Goal: Task Accomplishment & Management: Manage account settings

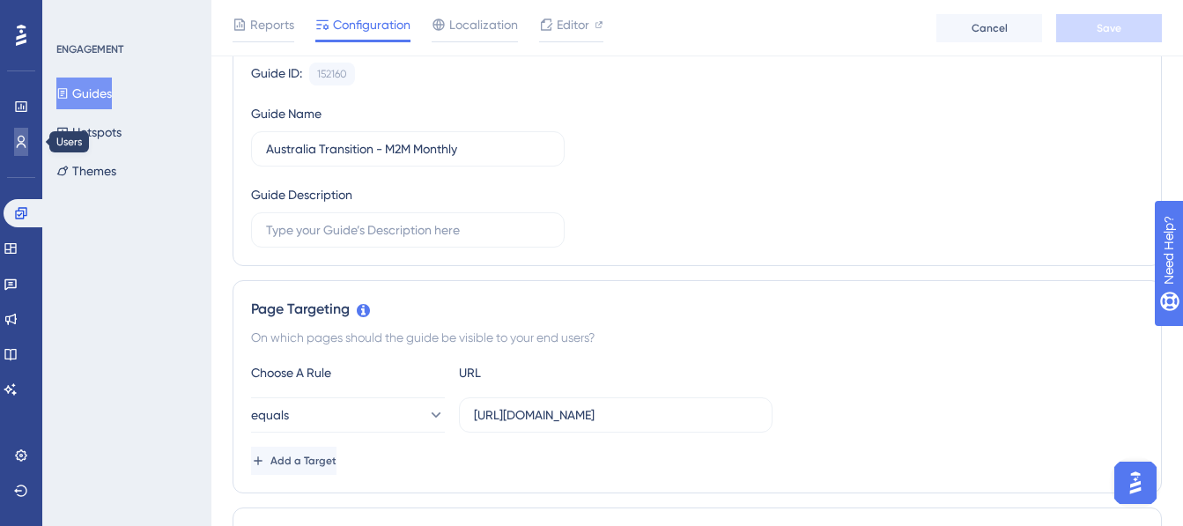
click at [22, 145] on icon at bounding box center [21, 142] width 14 height 14
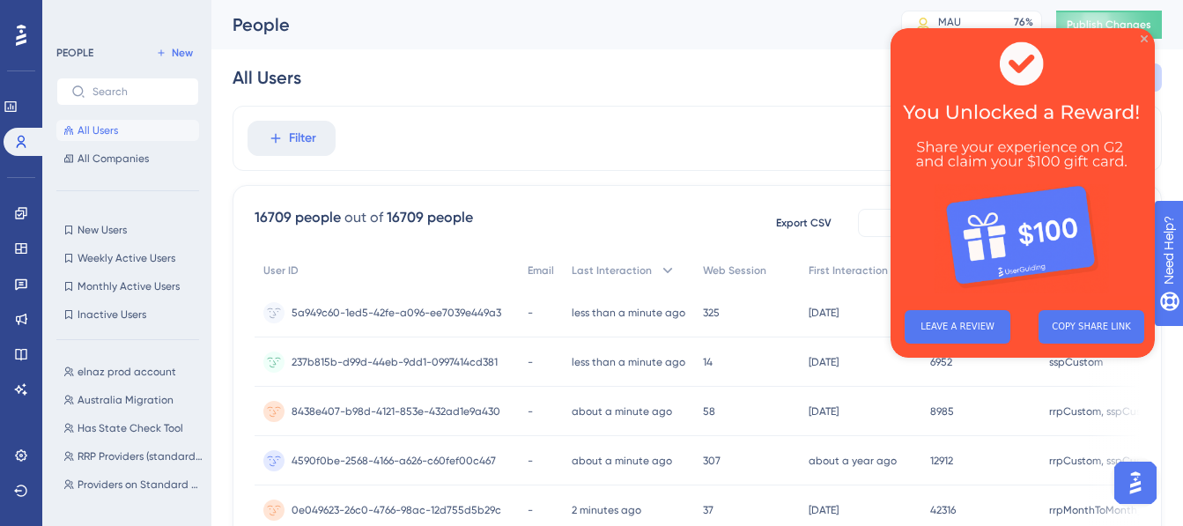
click at [1142, 37] on icon "Close Preview" at bounding box center [1144, 38] width 7 height 7
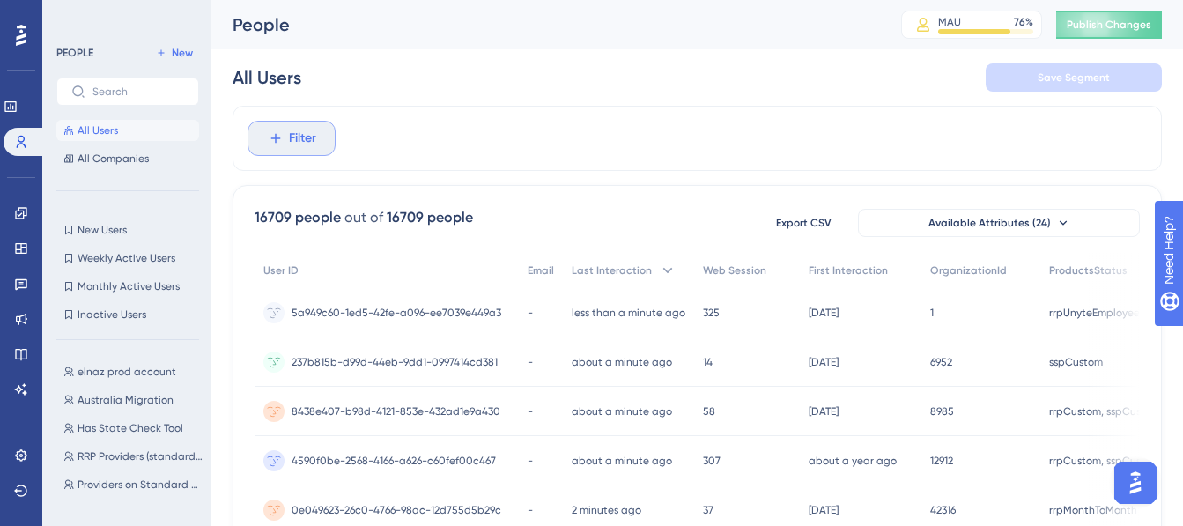
click at [286, 142] on button "Filter" at bounding box center [292, 138] width 88 height 35
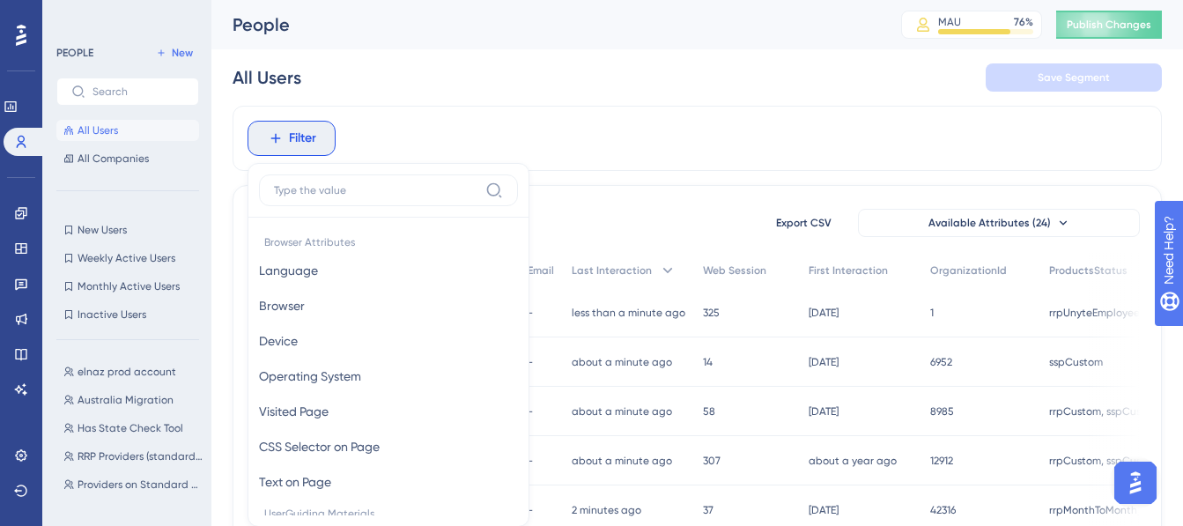
scroll to position [82, 0]
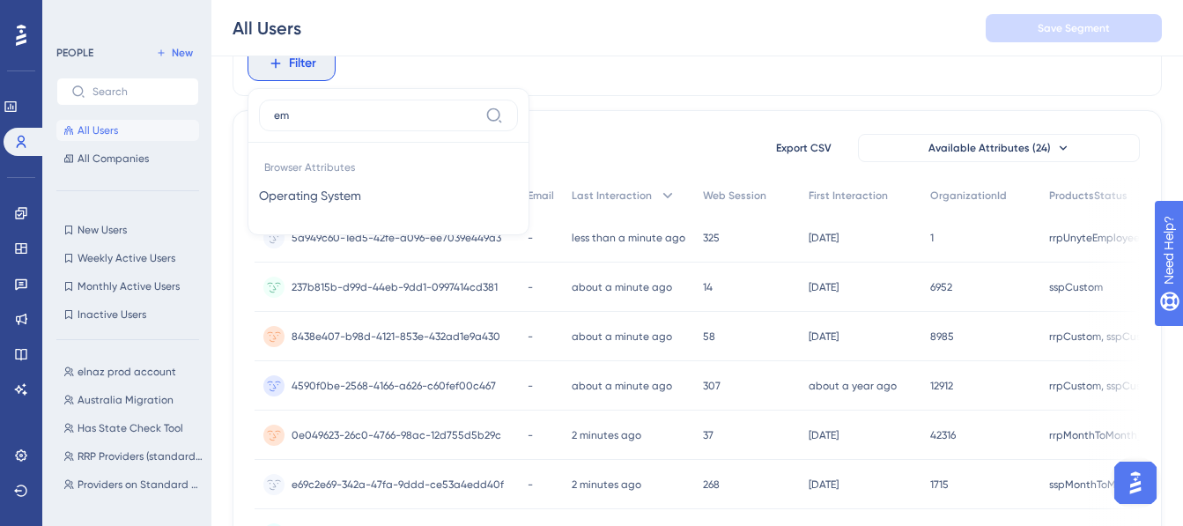
type input "e"
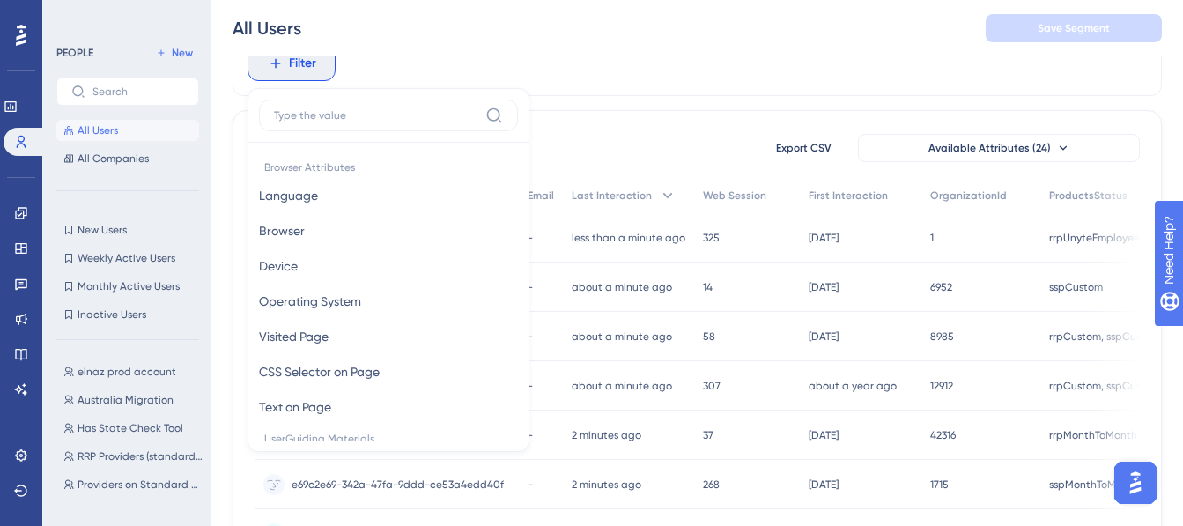
click at [464, 74] on div "Filter Browser Attributes Language Language Browser Browser Device Device Opera…" at bounding box center [698, 63] width 930 height 65
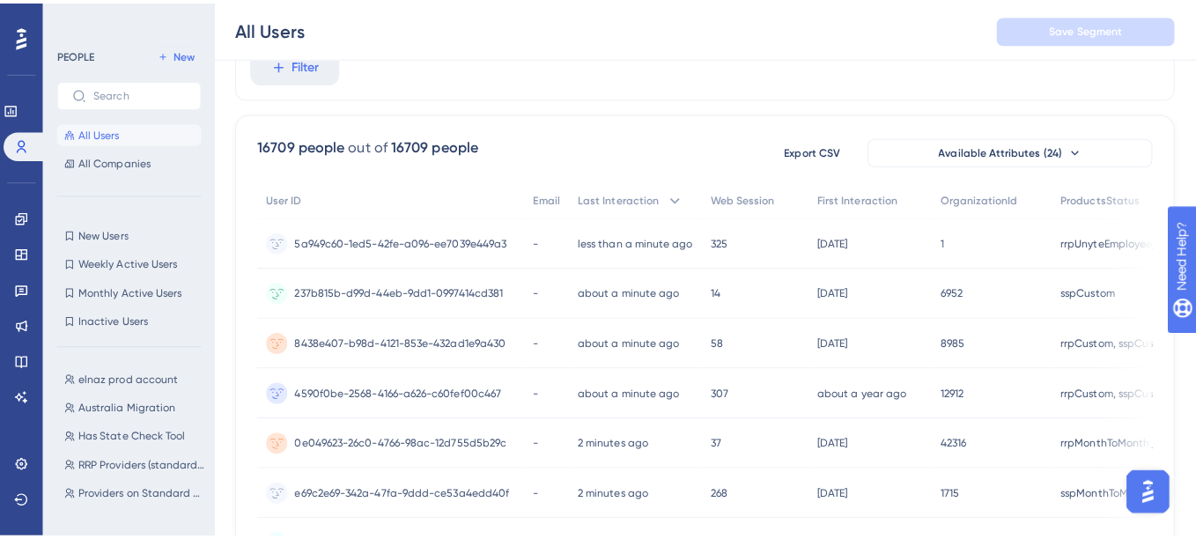
scroll to position [0, 0]
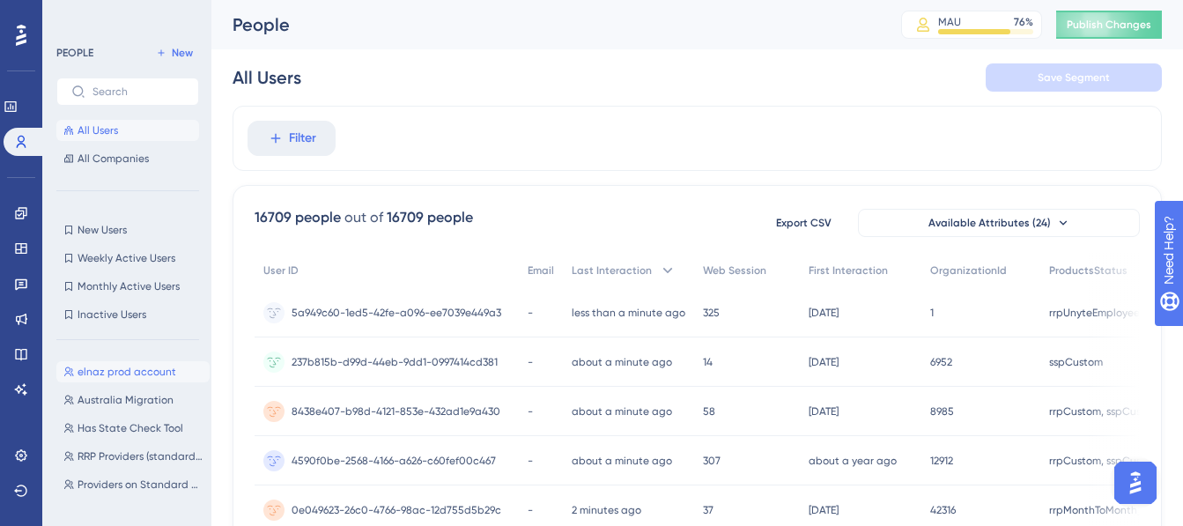
click at [128, 373] on span "elnaz prod account" at bounding box center [127, 372] width 99 height 14
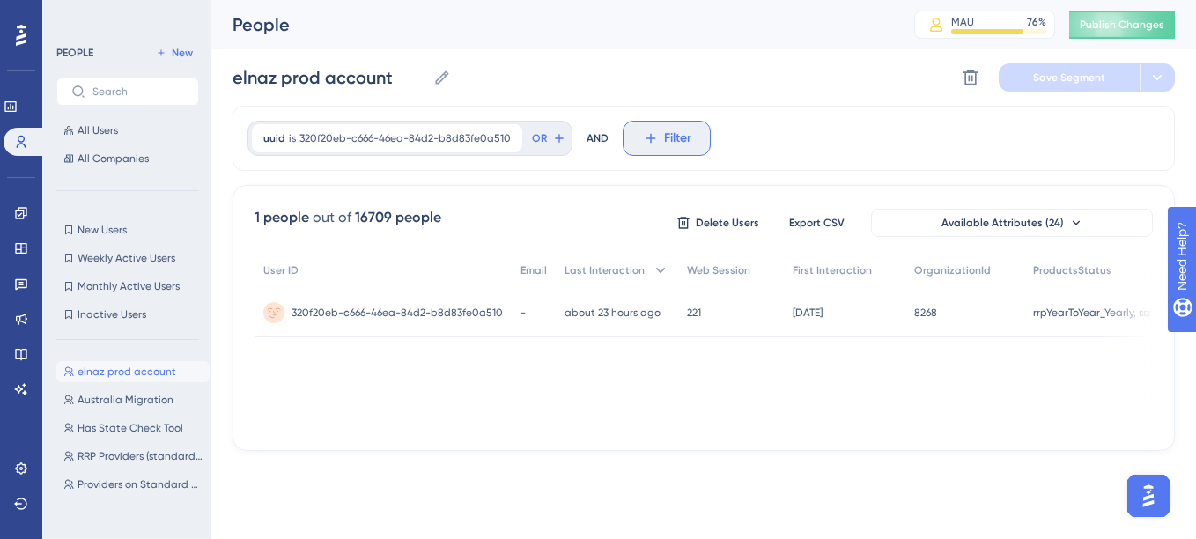
click at [675, 141] on span "Filter" at bounding box center [677, 138] width 27 height 21
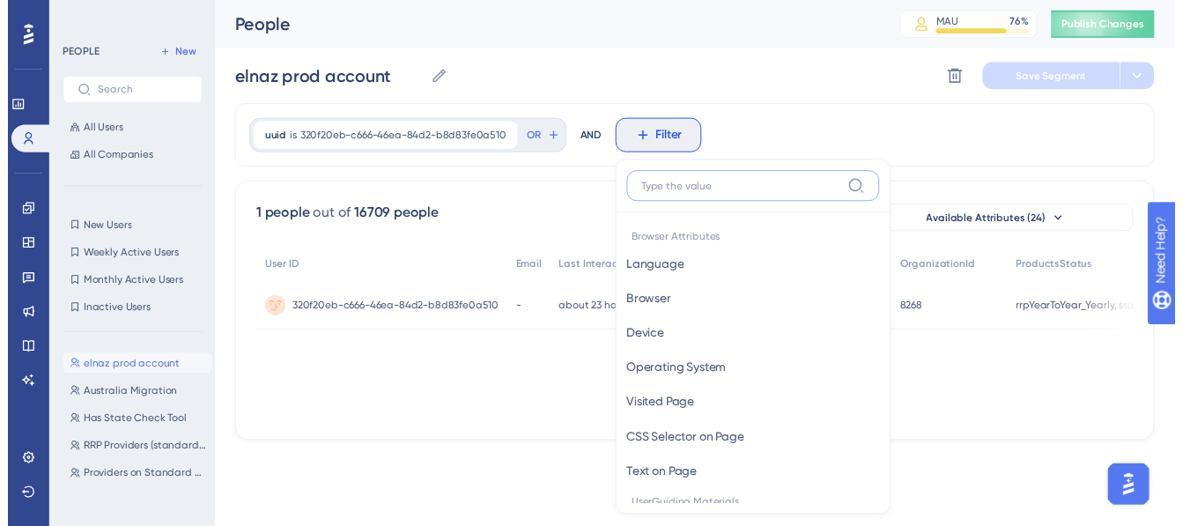
scroll to position [82, 0]
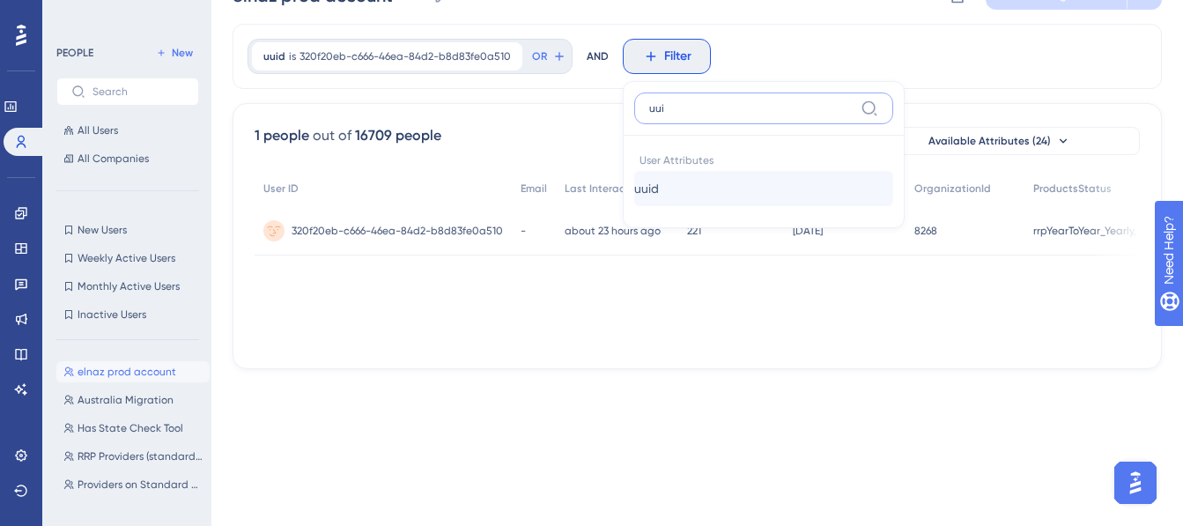
type input "uui"
click at [679, 188] on button "uuid uuid" at bounding box center [763, 188] width 259 height 35
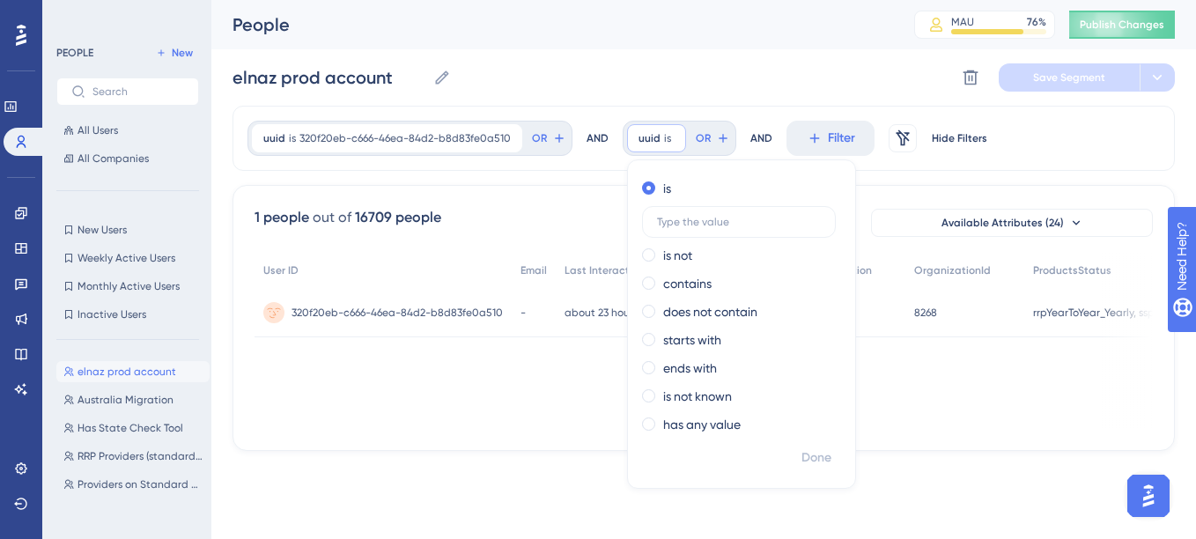
click at [697, 96] on div "elnaz prod account elnaz prod account Delete Segment Save Segment" at bounding box center [704, 77] width 943 height 56
